Goal: Book appointment/travel/reservation

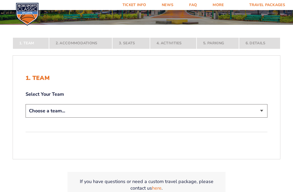
scroll to position [82, 0]
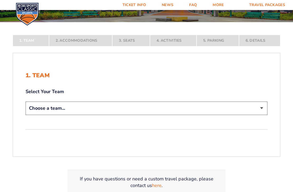
click at [261, 115] on select "Choose a team... [US_STATE] Wildcats [US_STATE] State Buckeyes [US_STATE] Tar H…" at bounding box center [147, 107] width 242 height 13
select select "20108"
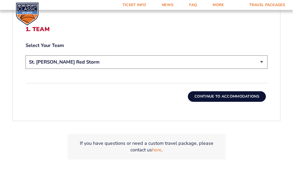
click at [250, 102] on button "Continue To Accommodations" at bounding box center [227, 96] width 78 height 11
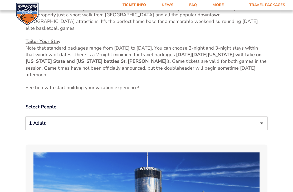
scroll to position [228, 0]
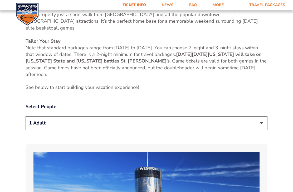
click at [262, 125] on select "1 Adult 2 Adults 3 Adults 4 Adults 2 Adults + 1 Child 2 Adults + 2 Children 2 A…" at bounding box center [147, 122] width 242 height 13
select select "2 Adults"
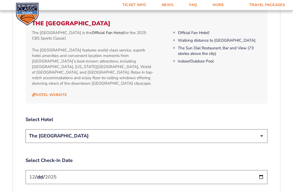
scroll to position [546, 0]
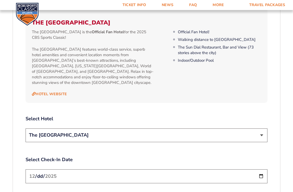
click at [261, 128] on select "The [GEOGRAPHIC_DATA]" at bounding box center [147, 134] width 242 height 13
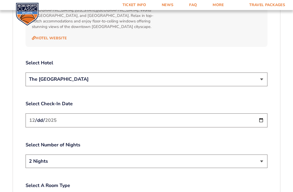
scroll to position [601, 0]
click at [259, 116] on input "[DATE]" at bounding box center [147, 120] width 242 height 14
click at [284, 103] on div "1. Team 2. Accommodations 3. Seats 4. Activities 5. Parking 6. Details 1. Team …" at bounding box center [146, 25] width 293 height 973
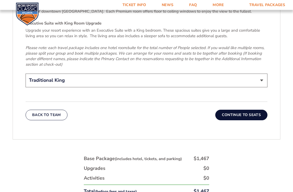
scroll to position [850, 0]
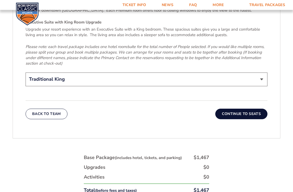
click at [253, 110] on button "Continue To Seats" at bounding box center [241, 114] width 52 height 11
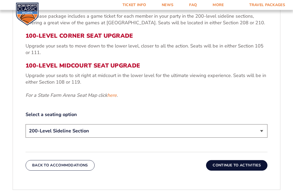
scroll to position [204, 0]
click at [259, 137] on select "200-Level Sideline Section 100-Level Corner Seat Upgrade (+$120 per person) 100…" at bounding box center [147, 130] width 242 height 13
click at [256, 170] on button "Continue To Activities" at bounding box center [236, 165] width 61 height 11
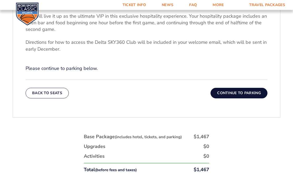
scroll to position [214, 0]
click at [252, 98] on button "Continue To Parking" at bounding box center [238, 93] width 57 height 11
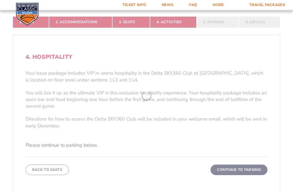
scroll to position [98, 0]
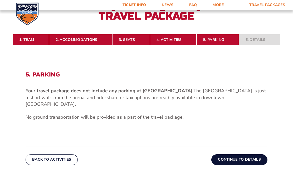
click at [260, 161] on button "Continue To Details" at bounding box center [239, 159] width 56 height 11
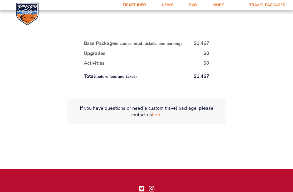
scroll to position [347, 0]
